Goal: Information Seeking & Learning: Learn about a topic

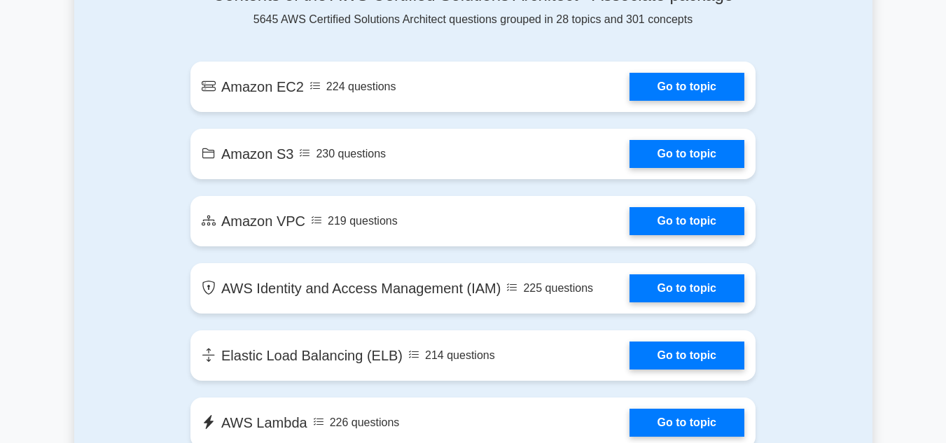
scroll to position [821, 0]
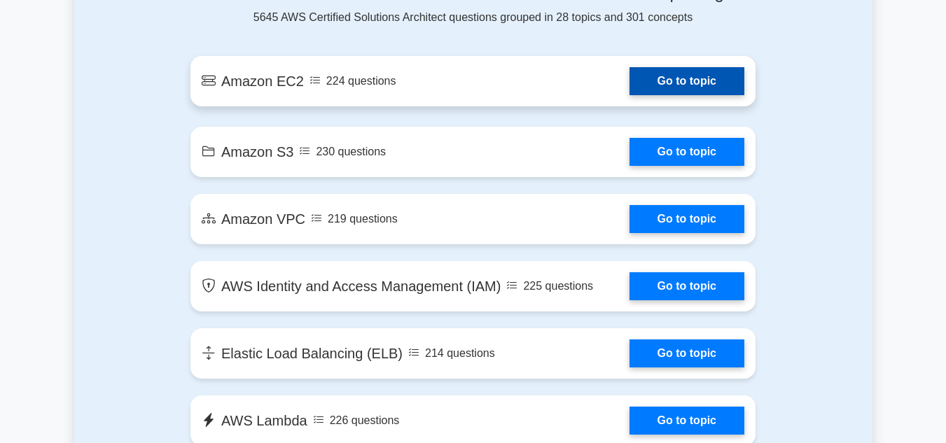
click at [682, 84] on link "Go to topic" at bounding box center [687, 81] width 115 height 28
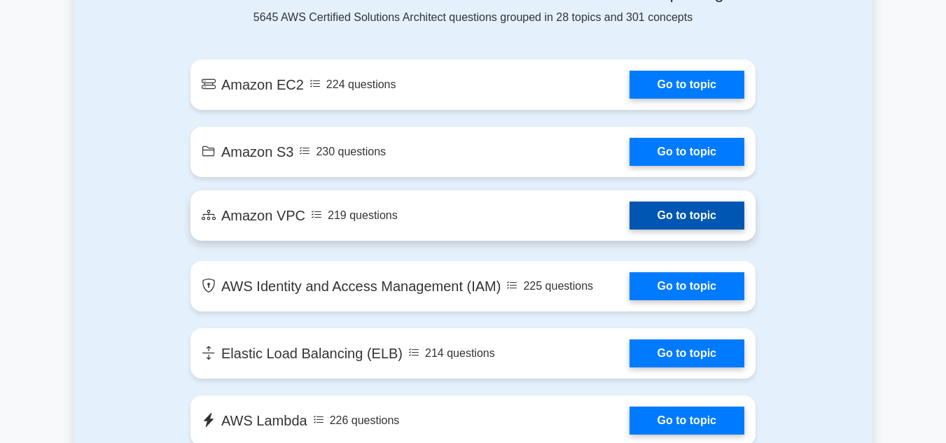
click at [689, 212] on link "Go to topic" at bounding box center [687, 216] width 115 height 28
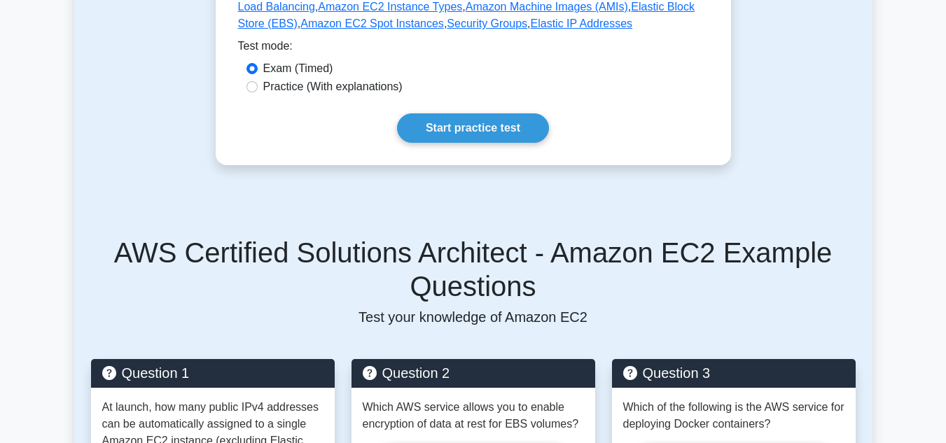
scroll to position [351, 0]
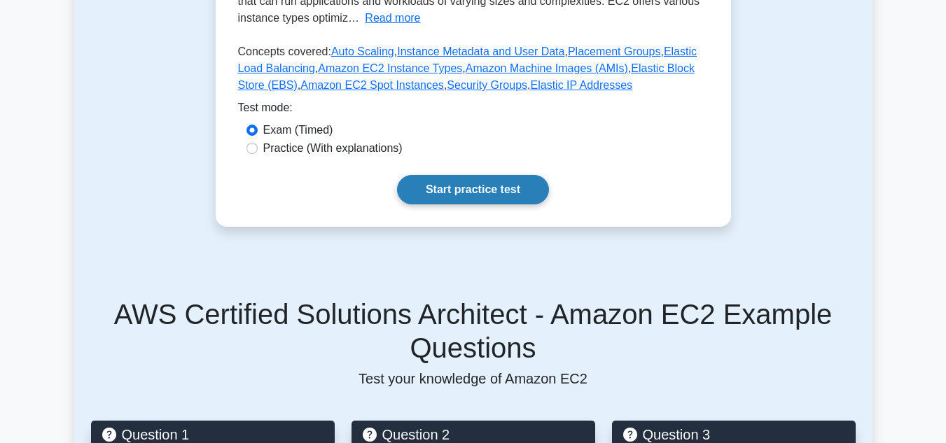
click at [448, 191] on link "Start practice test" at bounding box center [473, 189] width 152 height 29
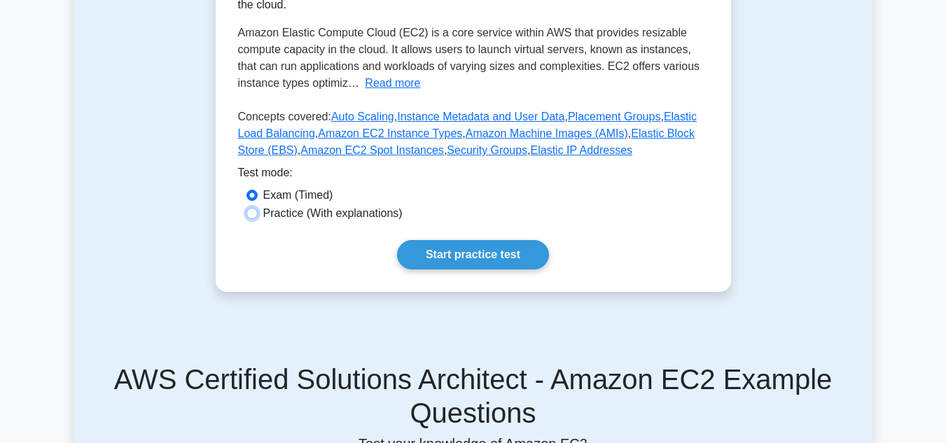
click at [252, 209] on input "Practice (With explanations)" at bounding box center [252, 213] width 11 height 11
radio input "true"
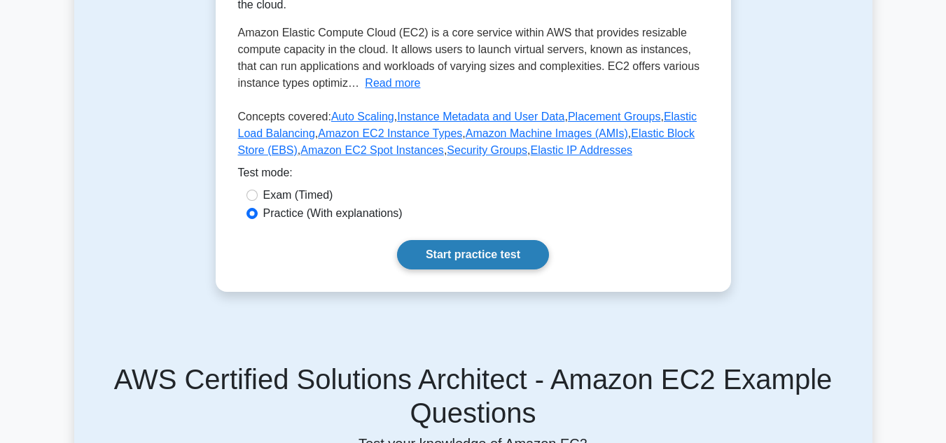
click at [436, 244] on link "Start practice test" at bounding box center [473, 254] width 152 height 29
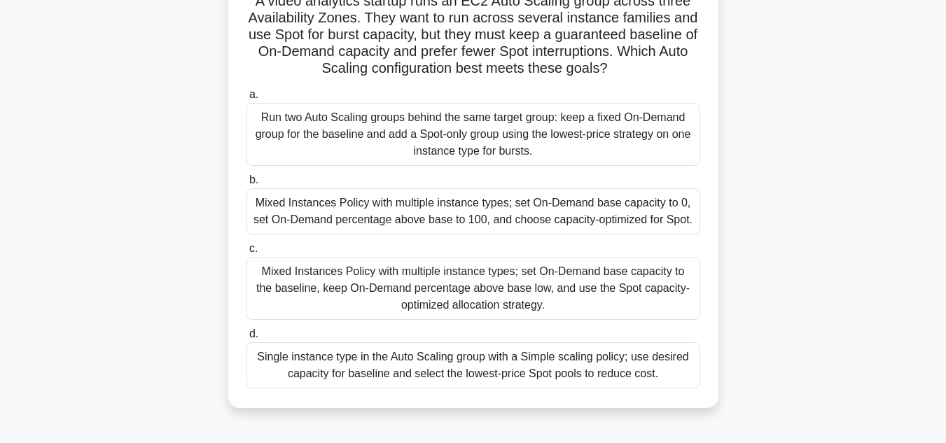
scroll to position [124, 0]
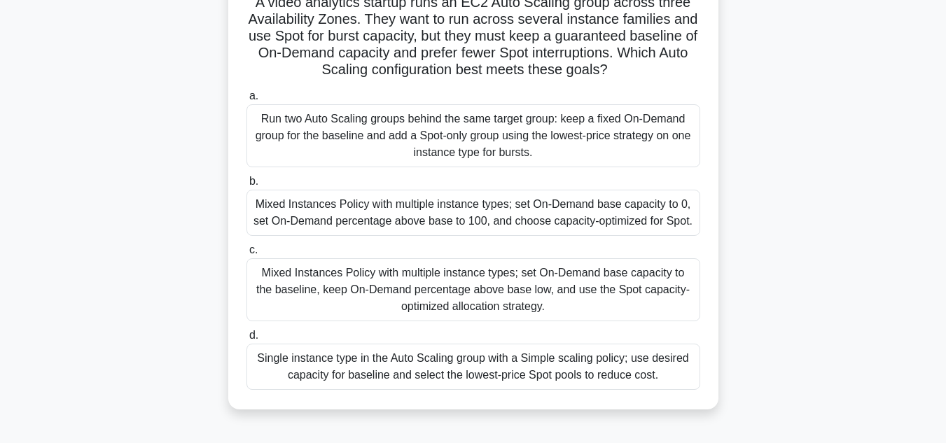
click at [356, 283] on div "Mixed Instances Policy with multiple instance types; set On-Demand base capacit…" at bounding box center [474, 289] width 454 height 63
click at [247, 255] on input "c. Mixed Instances Policy with multiple instance types; set On-Demand base capa…" at bounding box center [247, 250] width 0 height 9
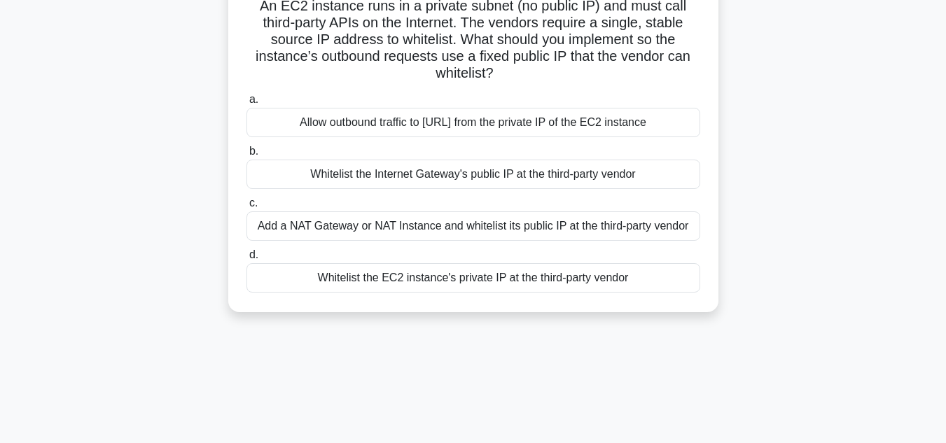
scroll to position [0, 0]
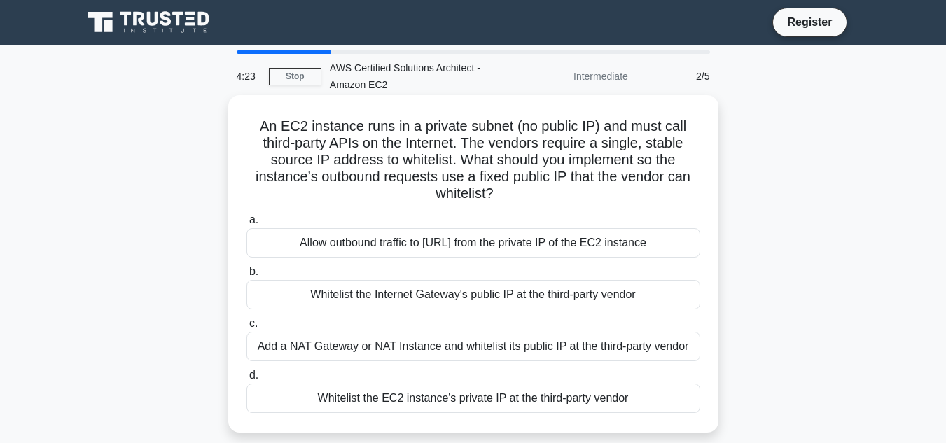
drag, startPoint x: 356, startPoint y: 283, endPoint x: 396, endPoint y: 247, distance: 53.0
click at [396, 247] on div "a. Allow outbound traffic to [URL] from the private IP of the EC2 instance b. W…" at bounding box center [473, 312] width 471 height 207
click at [396, 247] on div "Allow outbound traffic to [URL] from the private IP of the EC2 instance" at bounding box center [474, 242] width 454 height 29
click at [247, 225] on input "a. Allow outbound traffic to [URL] from the private IP of the EC2 instance" at bounding box center [247, 220] width 0 height 9
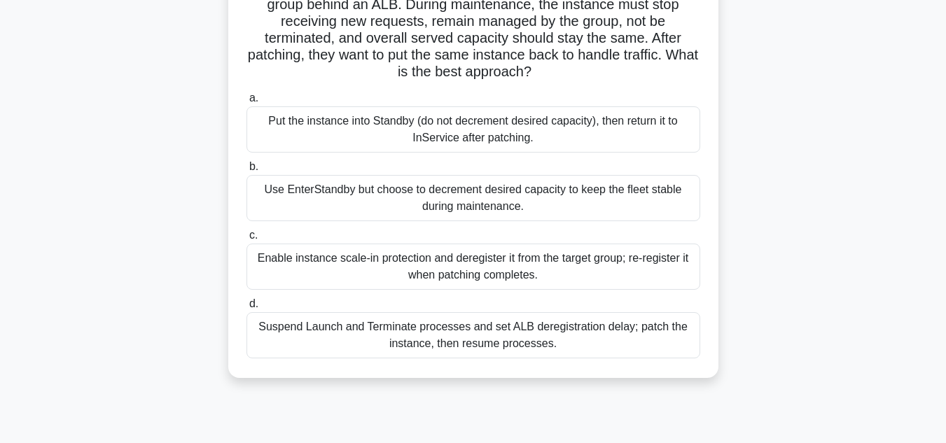
scroll to position [141, 0]
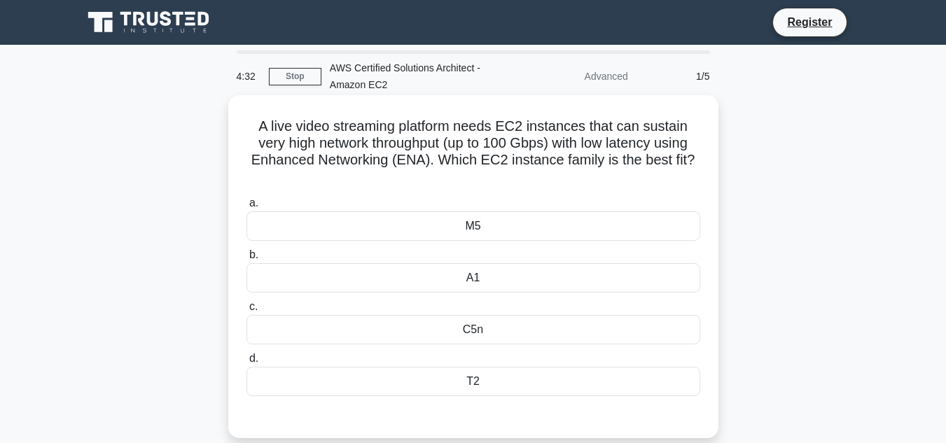
click at [282, 226] on div "M5" at bounding box center [474, 226] width 454 height 29
click at [247, 208] on input "a. M5" at bounding box center [247, 203] width 0 height 9
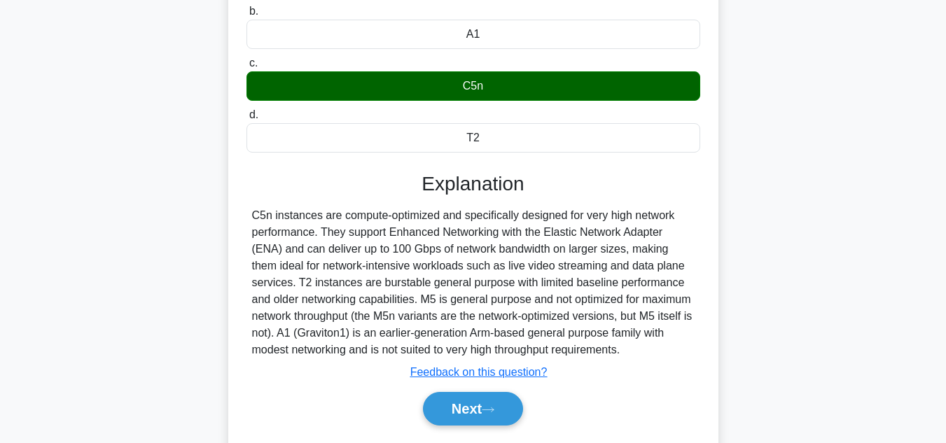
scroll to position [249, 0]
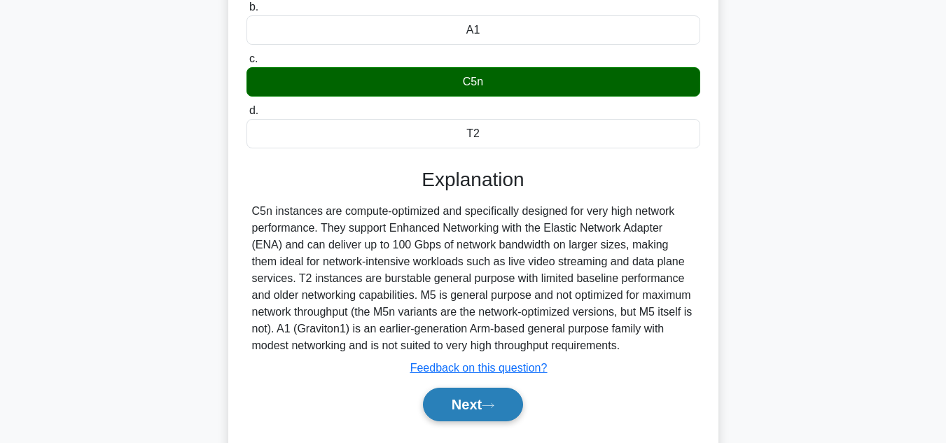
click at [450, 417] on button "Next" at bounding box center [473, 405] width 100 height 34
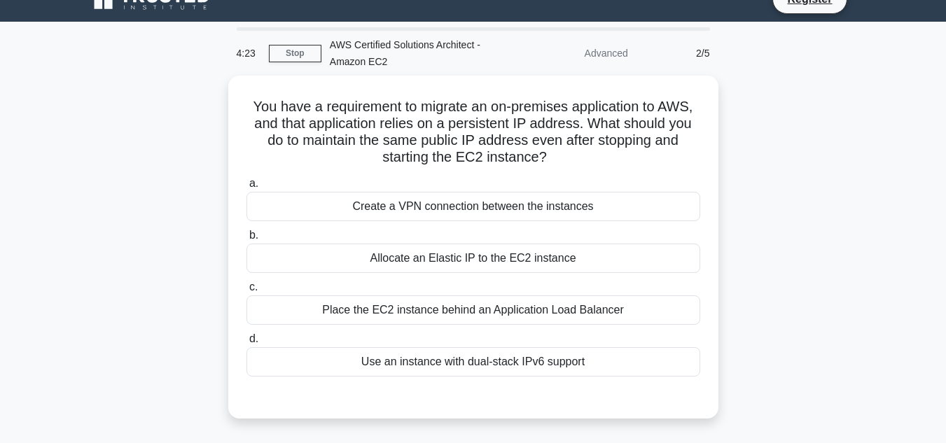
scroll to position [0, 0]
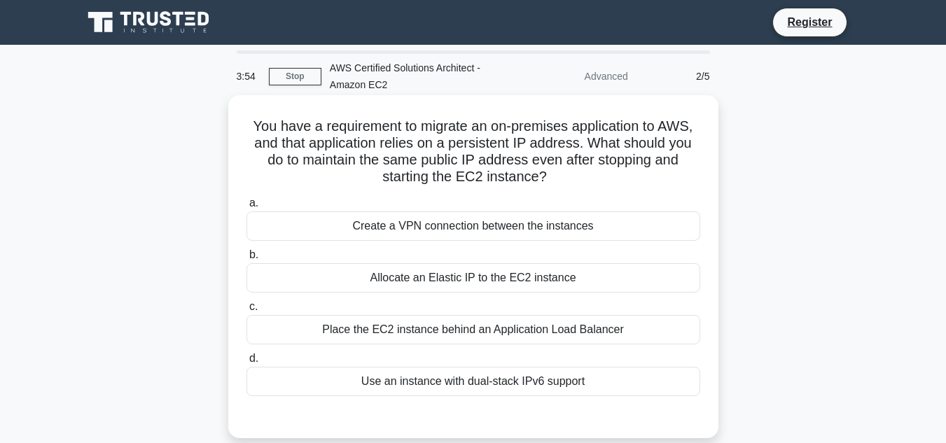
click at [455, 277] on div "Allocate an Elastic IP to the EC2 instance" at bounding box center [474, 277] width 454 height 29
click at [247, 260] on input "b. Allocate an Elastic IP to the EC2 instance" at bounding box center [247, 255] width 0 height 9
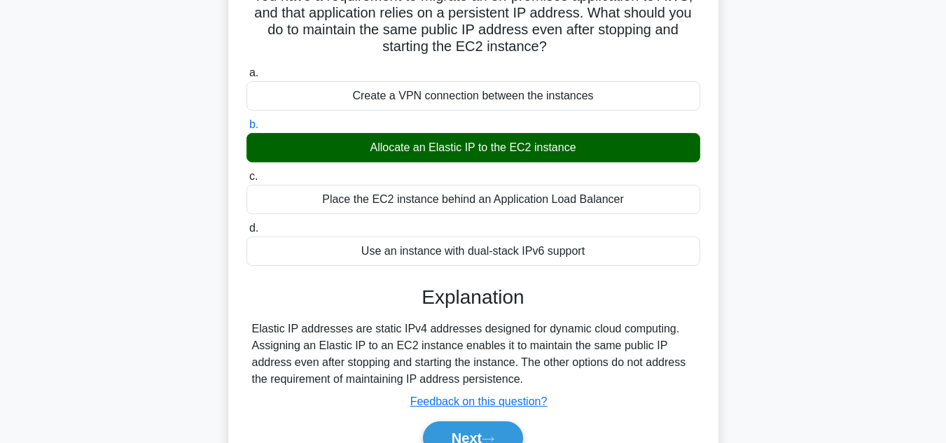
scroll to position [131, 0]
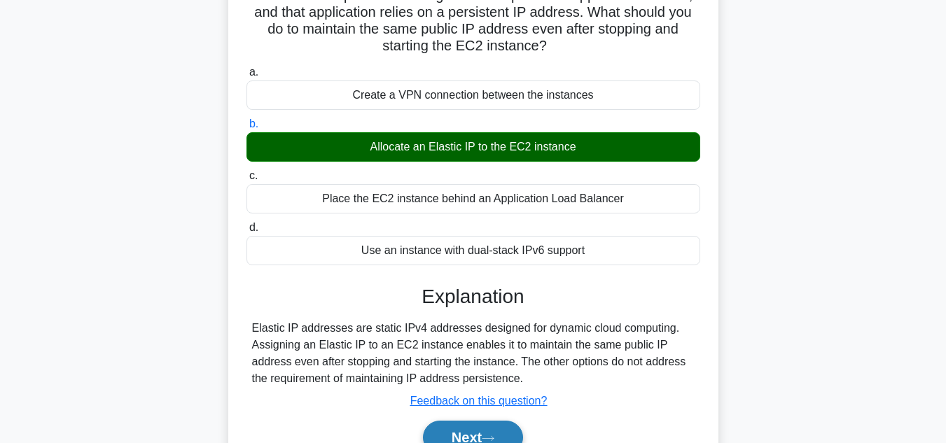
click at [479, 435] on button "Next" at bounding box center [473, 438] width 100 height 34
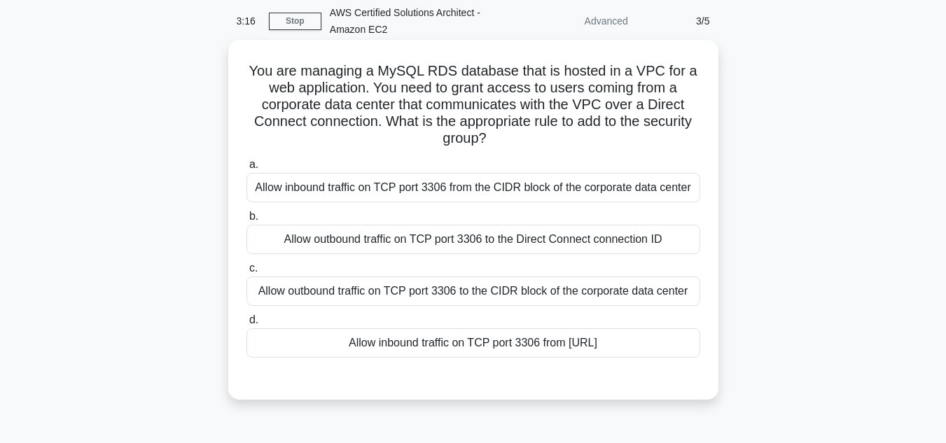
scroll to position [55, 0]
click at [441, 342] on div "Allow inbound traffic on TCP port 3306 from 0.0.0.0/0" at bounding box center [474, 343] width 454 height 29
click at [247, 326] on input "d. Allow inbound traffic on TCP port 3306 from 0.0.0.0/0" at bounding box center [247, 321] width 0 height 9
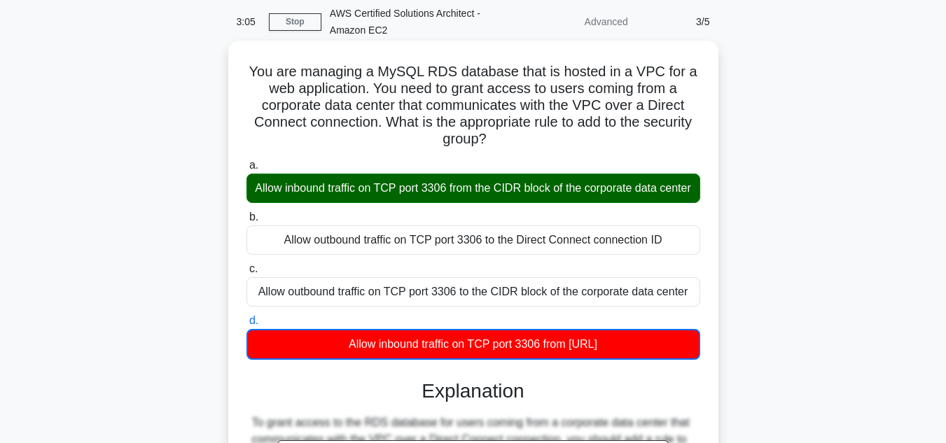
click at [424, 198] on div "Allow inbound traffic on TCP port 3306 from the CIDR block of the corporate dat…" at bounding box center [474, 188] width 454 height 29
click at [247, 170] on input "a. Allow inbound traffic on TCP port 3306 from the CIDR block of the corporate …" at bounding box center [247, 165] width 0 height 9
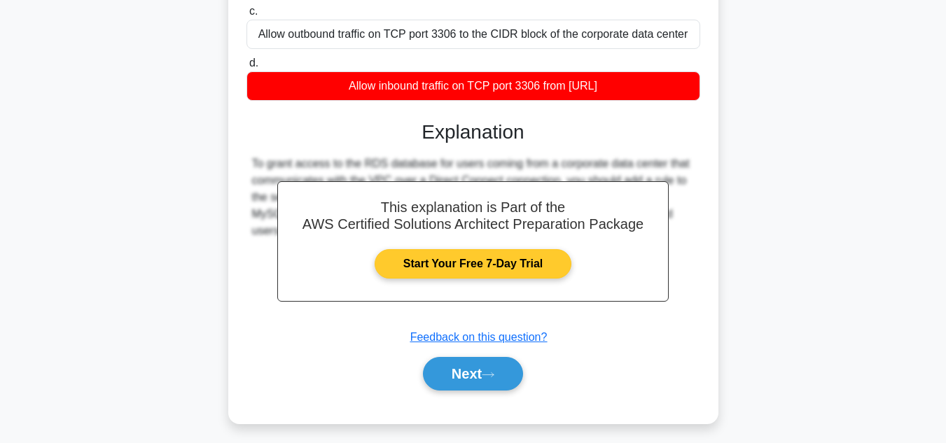
scroll to position [313, 0]
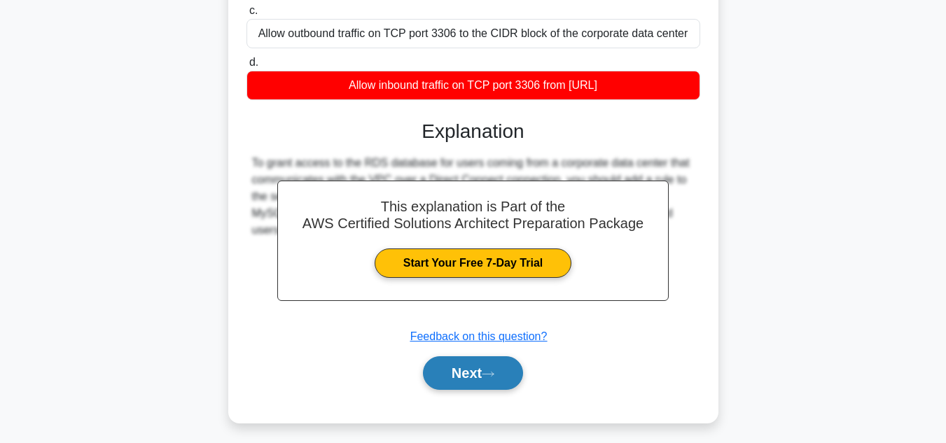
click at [483, 390] on button "Next" at bounding box center [473, 373] width 100 height 34
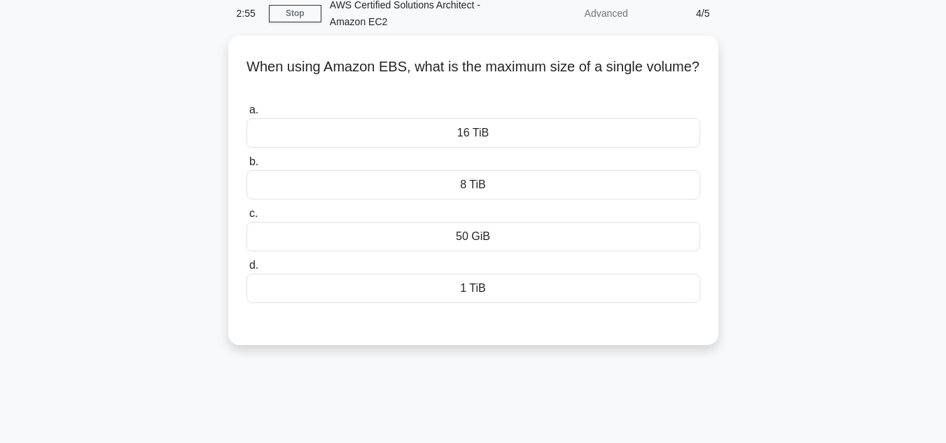
scroll to position [64, 0]
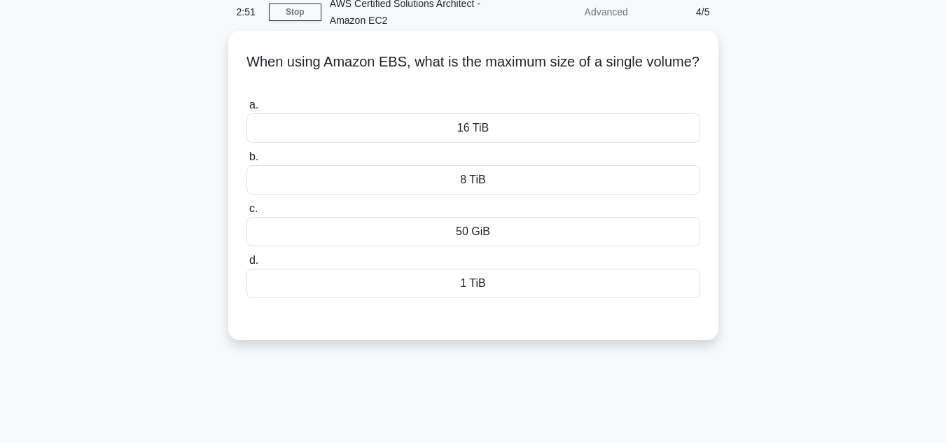
click at [475, 139] on div "16 TiB" at bounding box center [474, 127] width 454 height 29
click at [247, 110] on input "a. 16 TiB" at bounding box center [247, 105] width 0 height 9
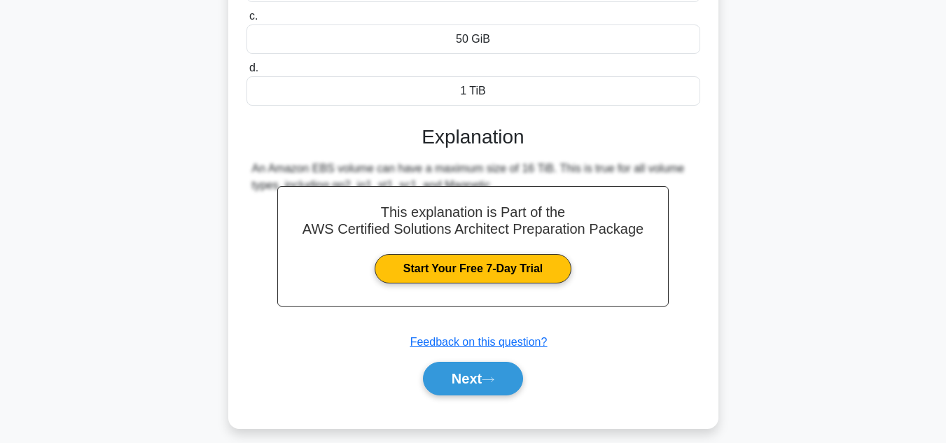
scroll to position [313, 0]
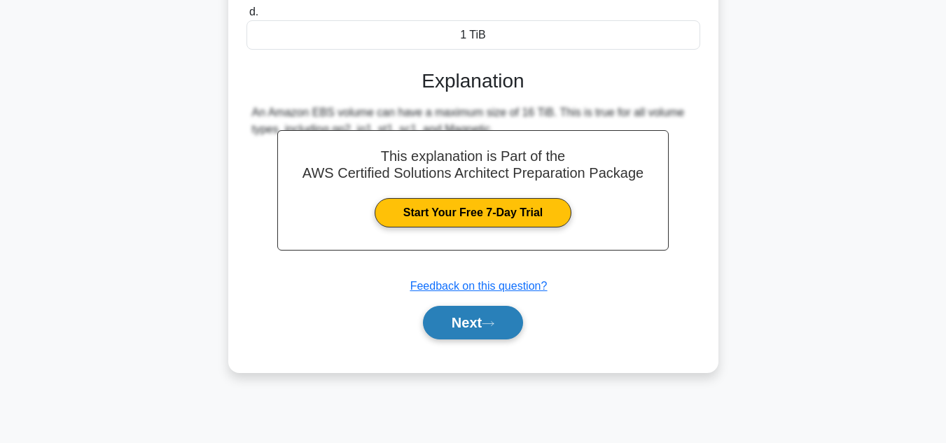
click at [504, 331] on button "Next" at bounding box center [473, 323] width 100 height 34
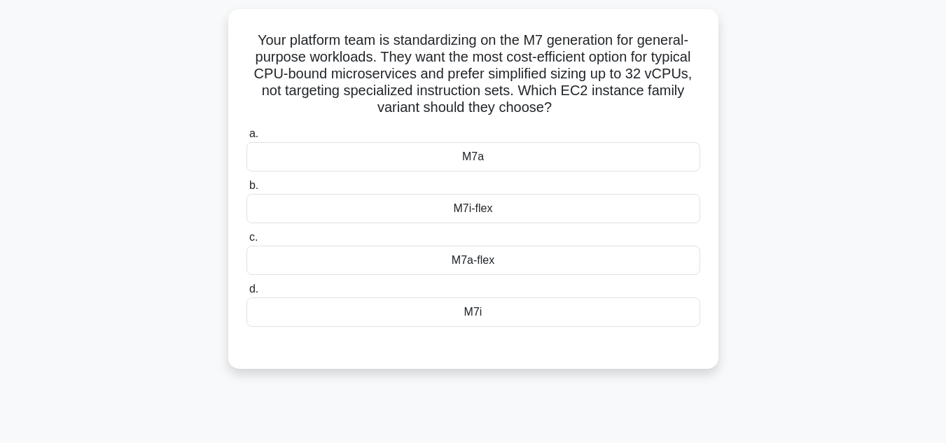
scroll to position [0, 0]
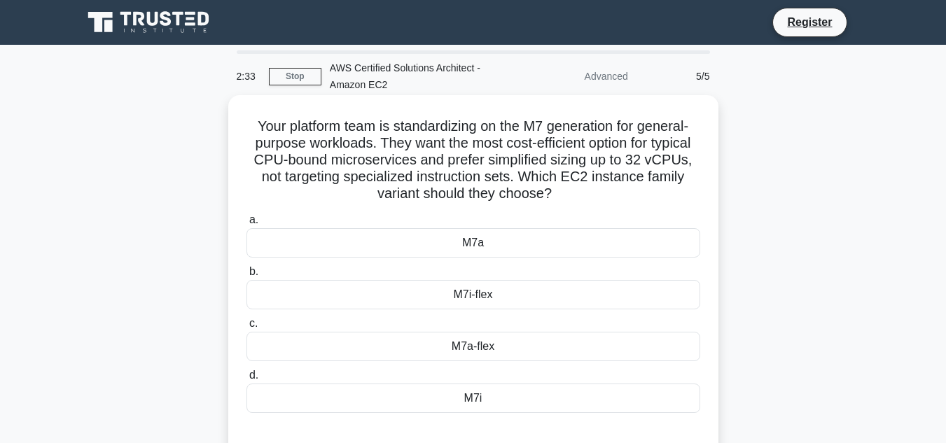
click at [466, 395] on div "M7i" at bounding box center [474, 398] width 454 height 29
click at [247, 380] on input "d. M7i" at bounding box center [247, 375] width 0 height 9
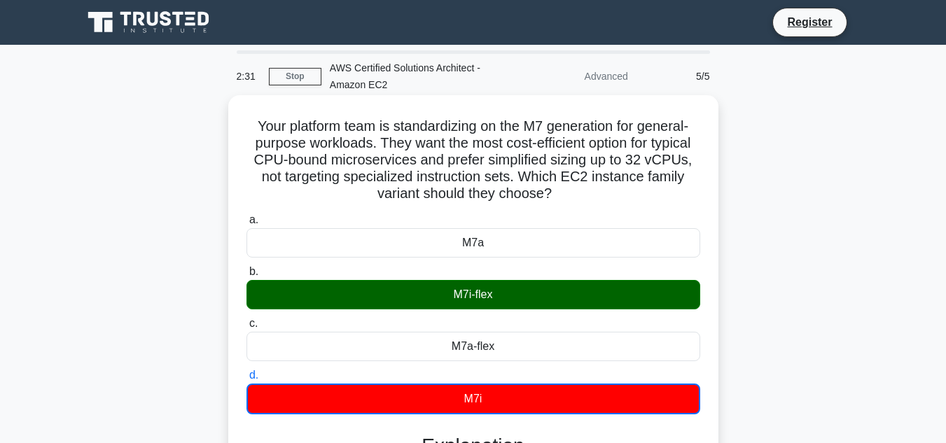
click at [496, 298] on div "M7i-flex" at bounding box center [474, 294] width 454 height 29
click at [247, 277] on input "b. M7i-flex" at bounding box center [247, 272] width 0 height 9
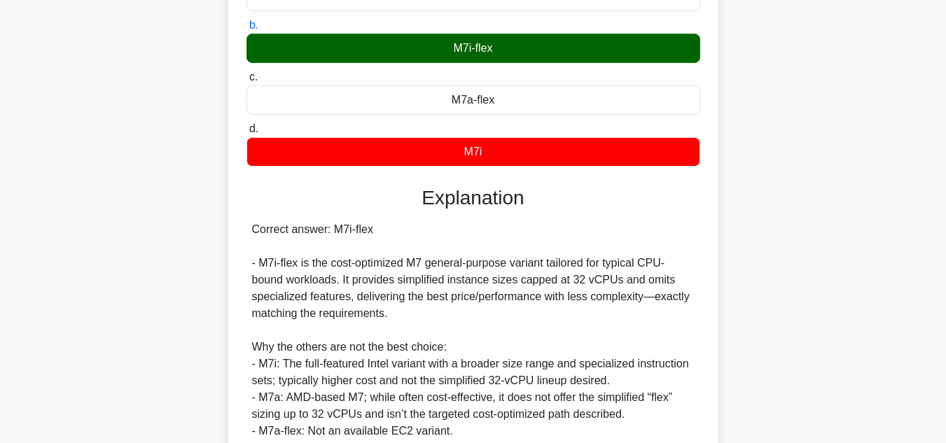
scroll to position [370, 0]
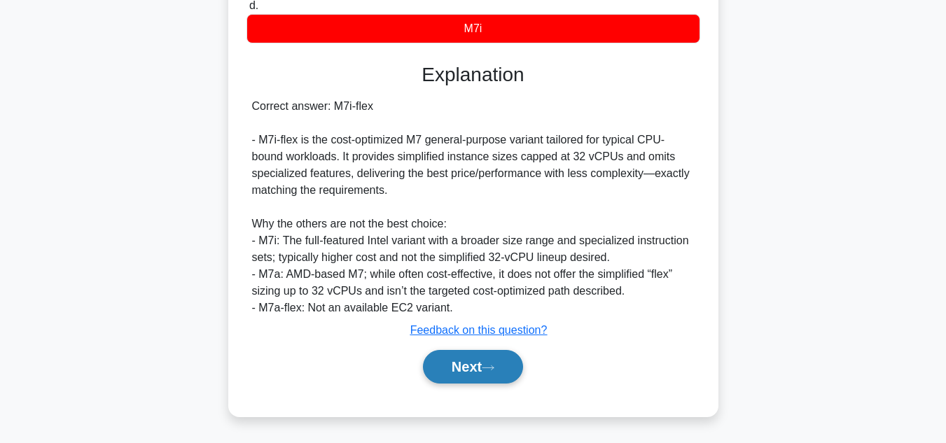
click at [460, 375] on button "Next" at bounding box center [473, 367] width 100 height 34
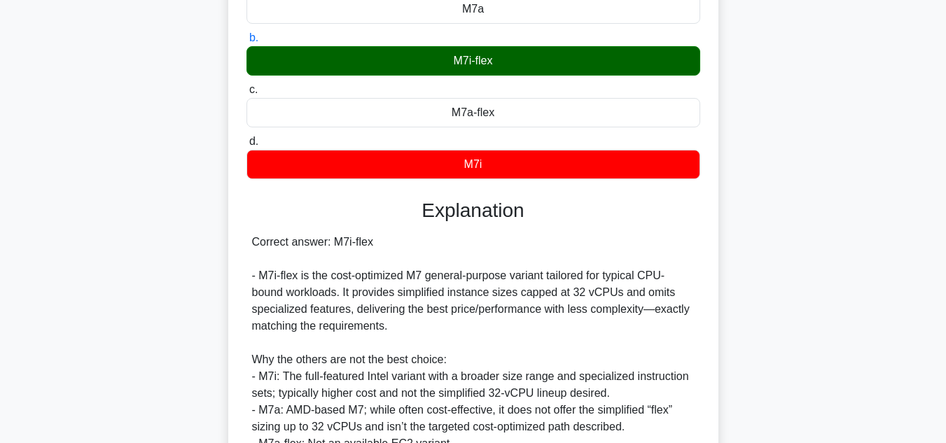
scroll to position [233, 0]
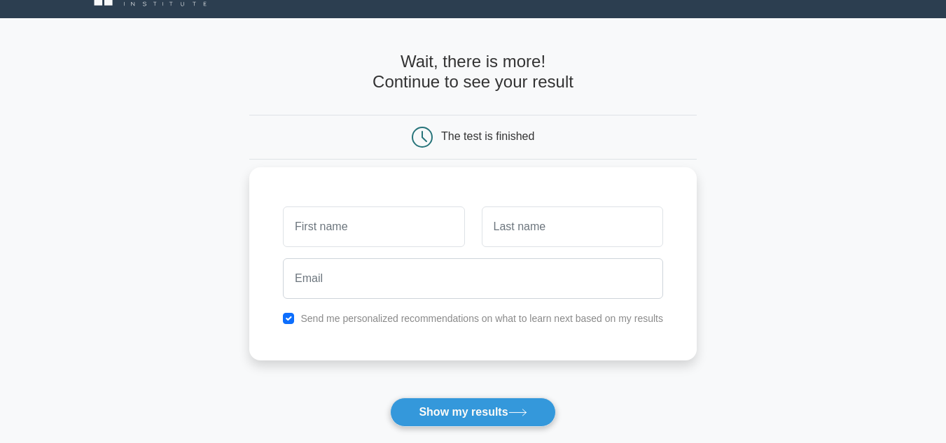
scroll to position [19, 0]
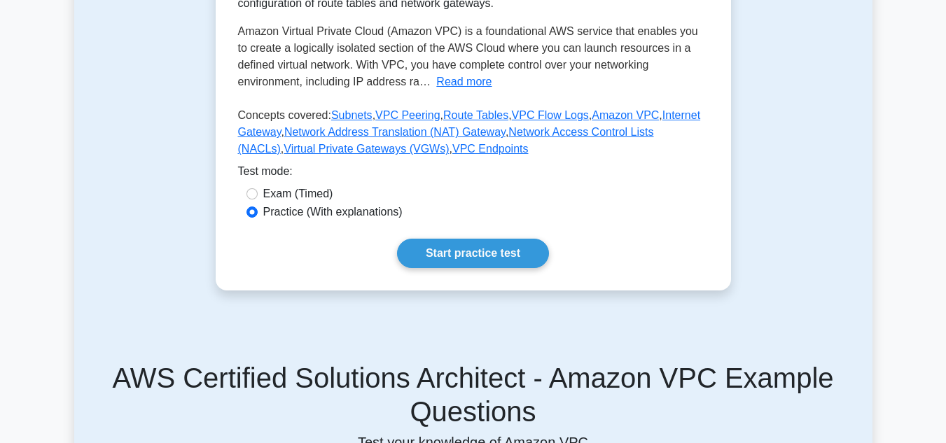
scroll to position [321, 0]
click at [477, 254] on link "Start practice test" at bounding box center [473, 252] width 152 height 29
